Goal: Task Accomplishment & Management: Use online tool/utility

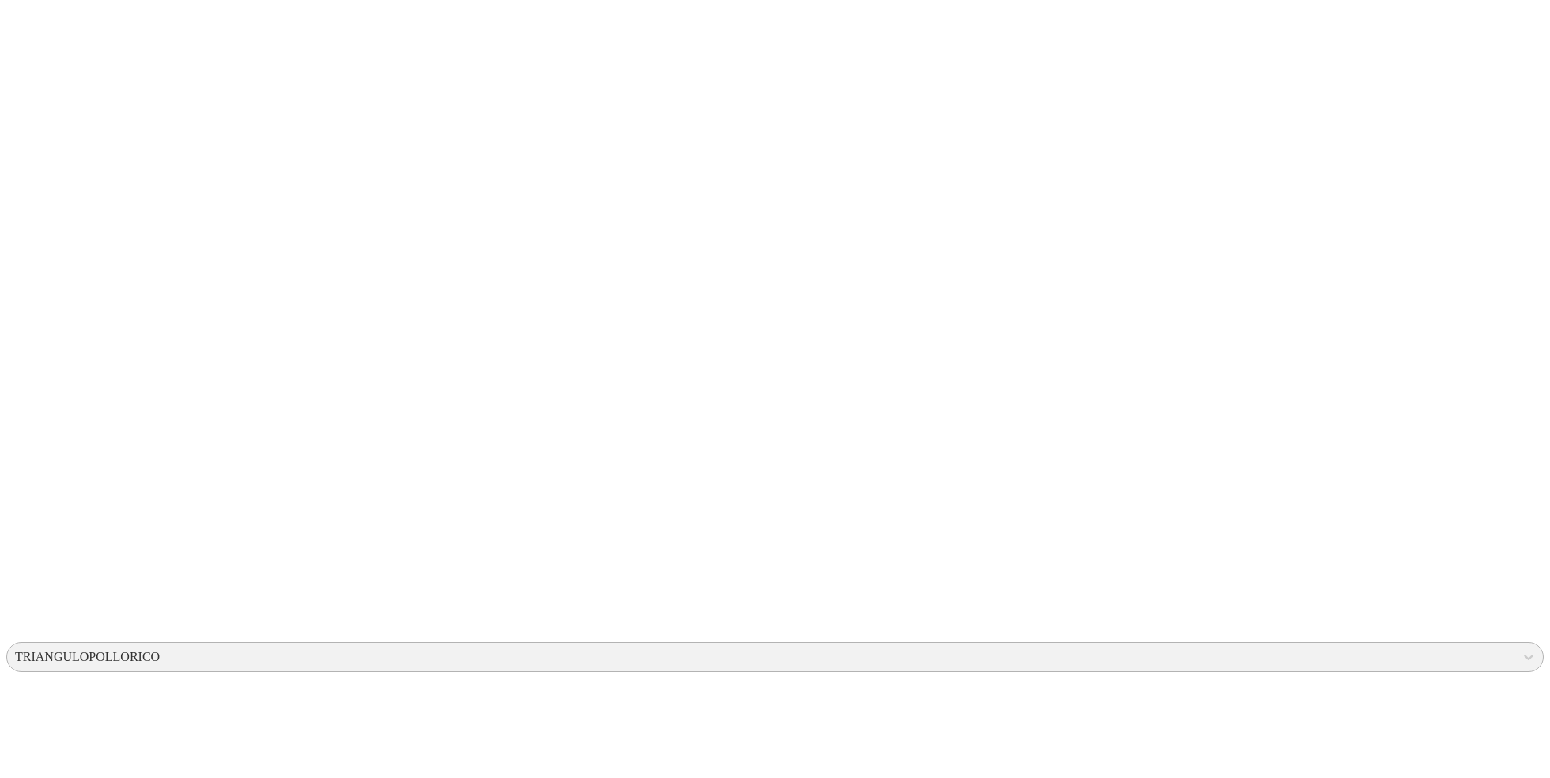
click at [160, 650] on div "TRIANGULOPOLLORICO" at bounding box center [87, 657] width 145 height 14
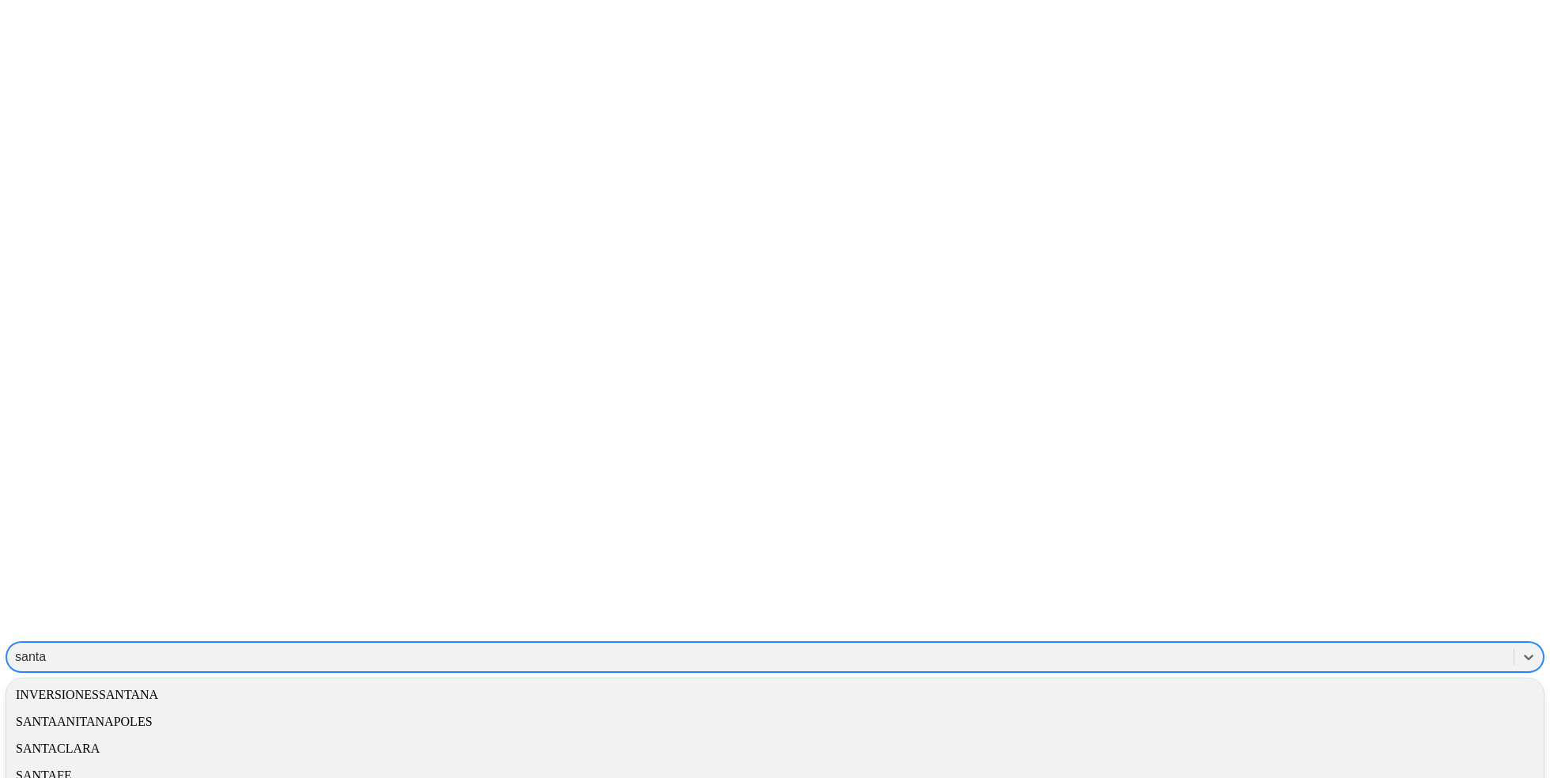
type input "santac"
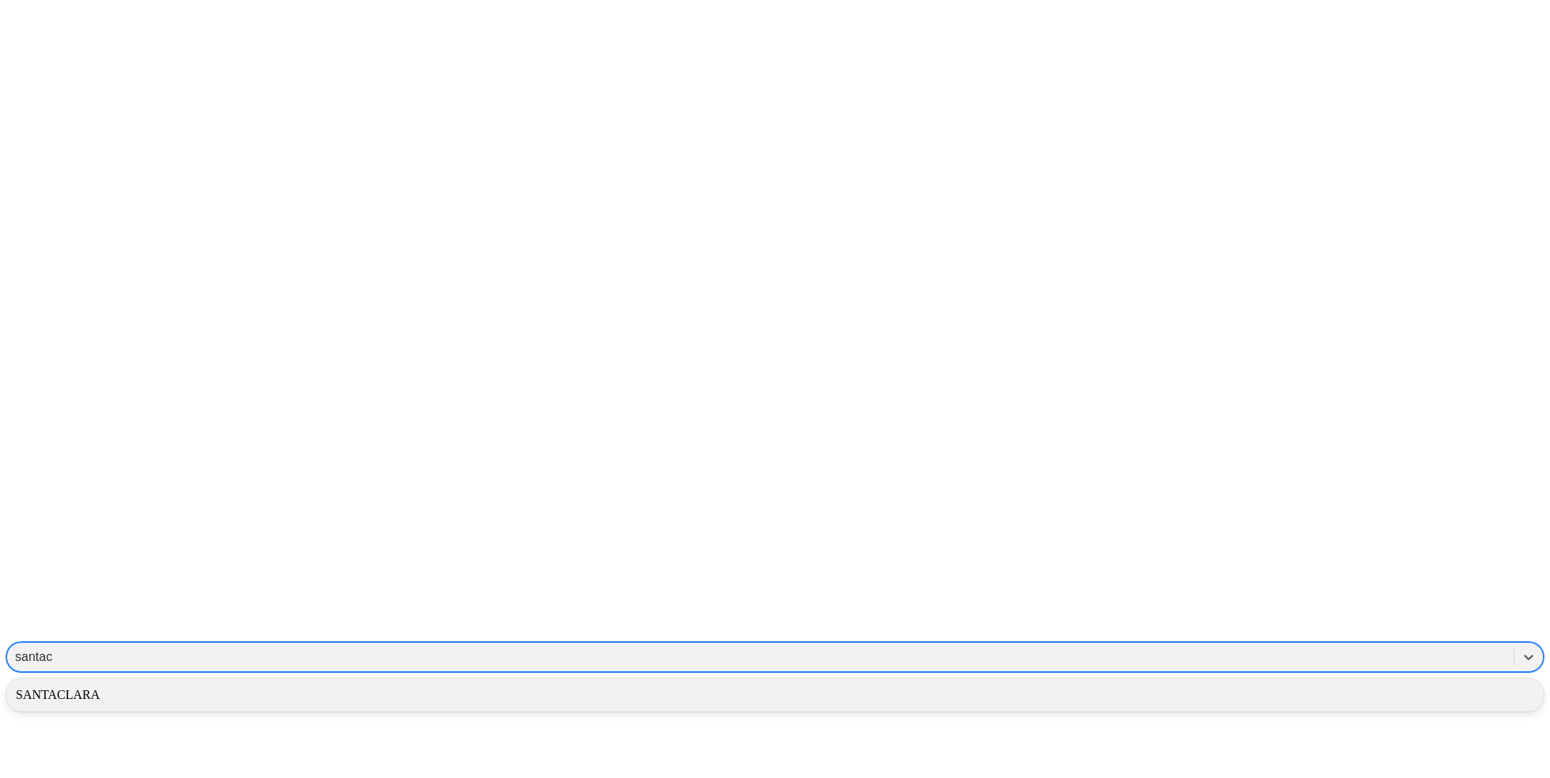
click at [1279, 682] on div "SANTACLARA" at bounding box center [775, 695] width 1538 height 27
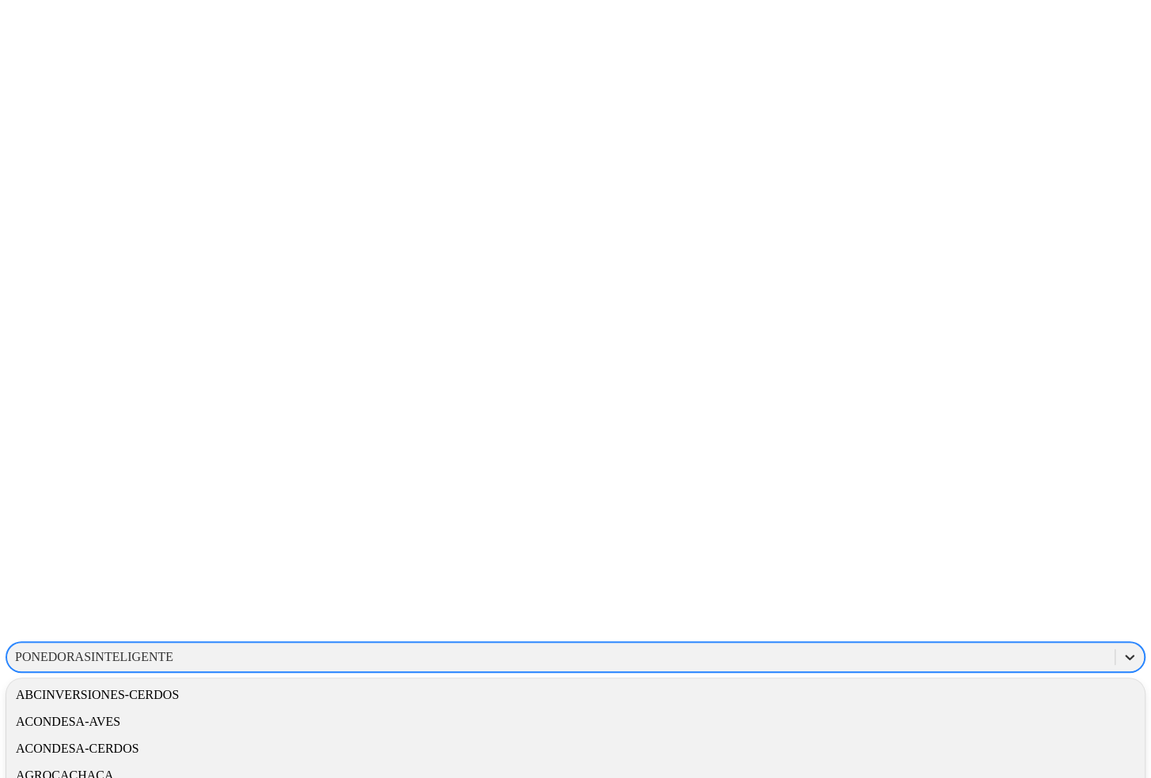
click at [1122, 649] on icon at bounding box center [1130, 657] width 16 height 16
type input "santa"
click at [944, 736] on div "SANTACLARA" at bounding box center [575, 749] width 1138 height 27
